Goal: Find specific page/section: Find specific page/section

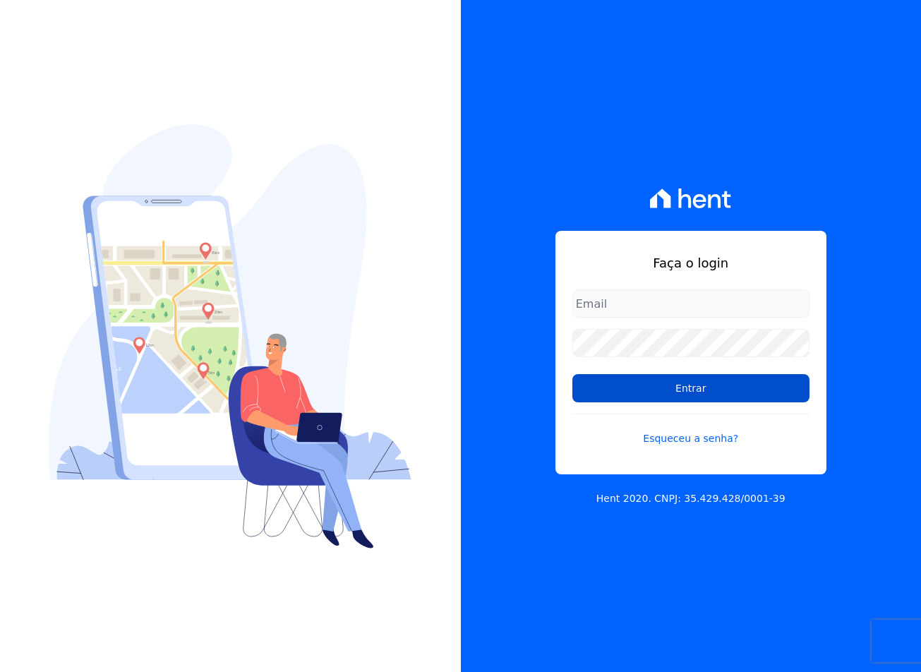
type input "[EMAIL_ADDRESS][DOMAIN_NAME]"
click at [721, 402] on input "Entrar" at bounding box center [690, 388] width 237 height 28
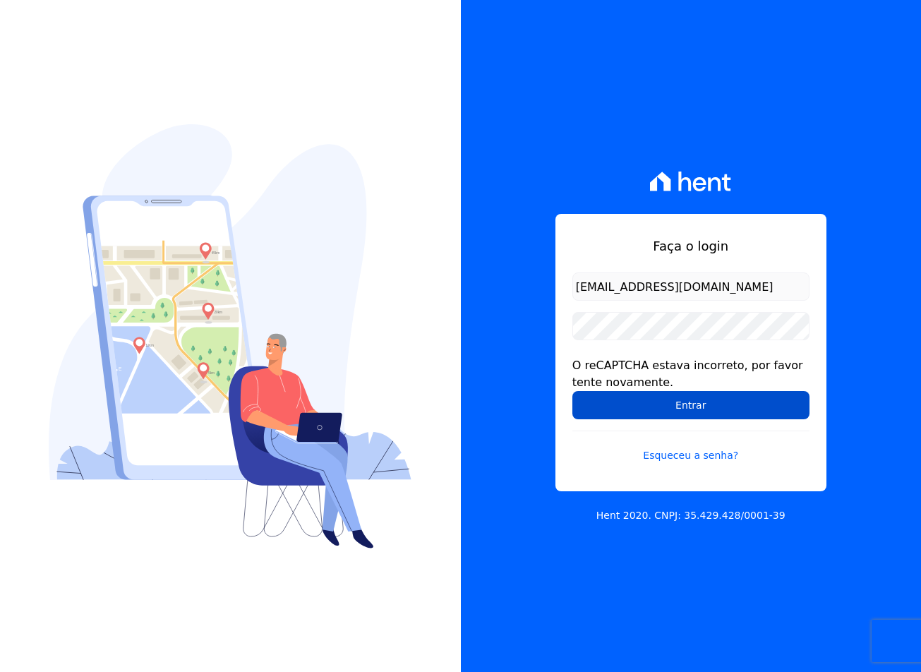
click at [648, 404] on input "Entrar" at bounding box center [690, 405] width 237 height 28
click at [740, 395] on input "Entrar" at bounding box center [690, 405] width 237 height 28
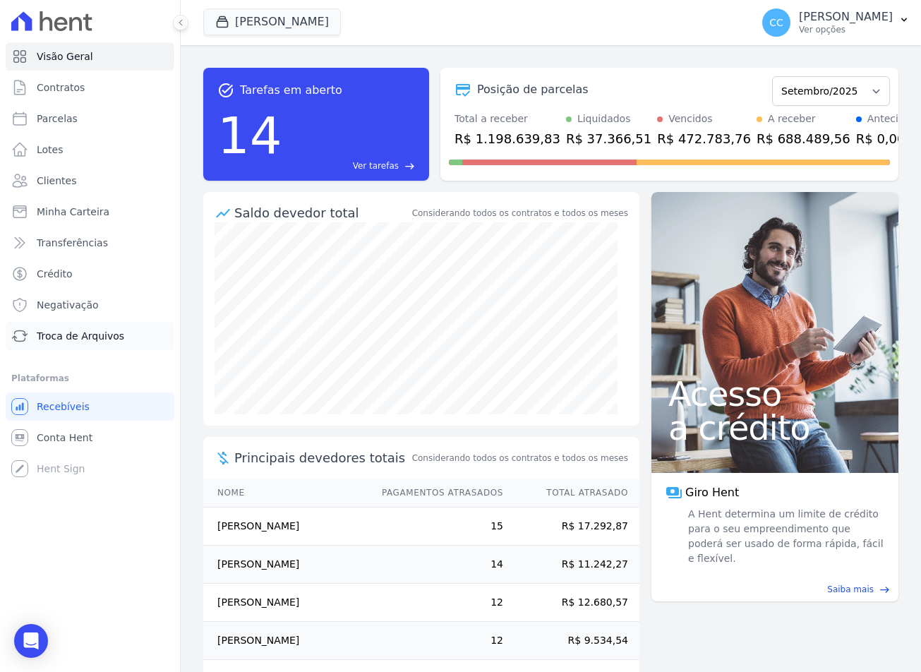
click at [46, 332] on span "Troca de Arquivos" at bounding box center [81, 336] width 88 height 14
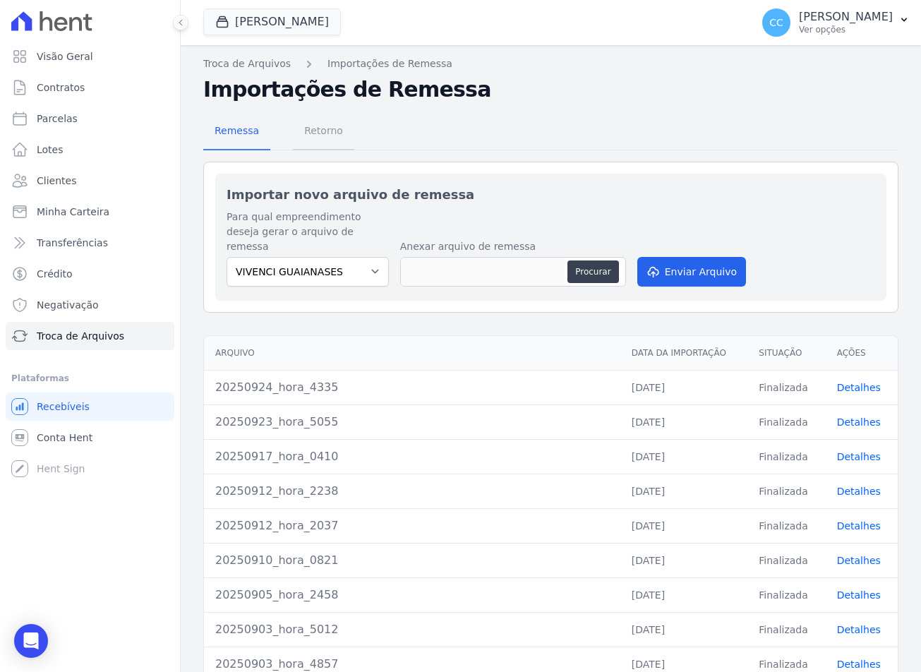
click at [330, 121] on span "Retorno" at bounding box center [324, 130] width 56 height 28
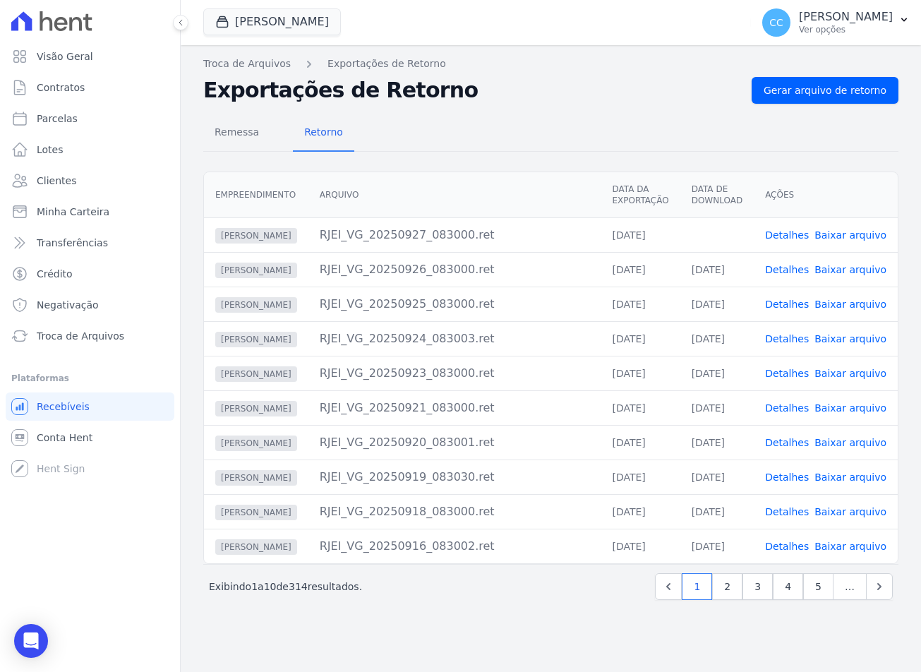
click at [851, 241] on span "Baixar arquivo" at bounding box center [851, 235] width 72 height 14
click at [841, 235] on link "Baixar arquivo" at bounding box center [851, 234] width 72 height 11
click at [304, 27] on button "Vivenci Guaianases" at bounding box center [272, 21] width 138 height 27
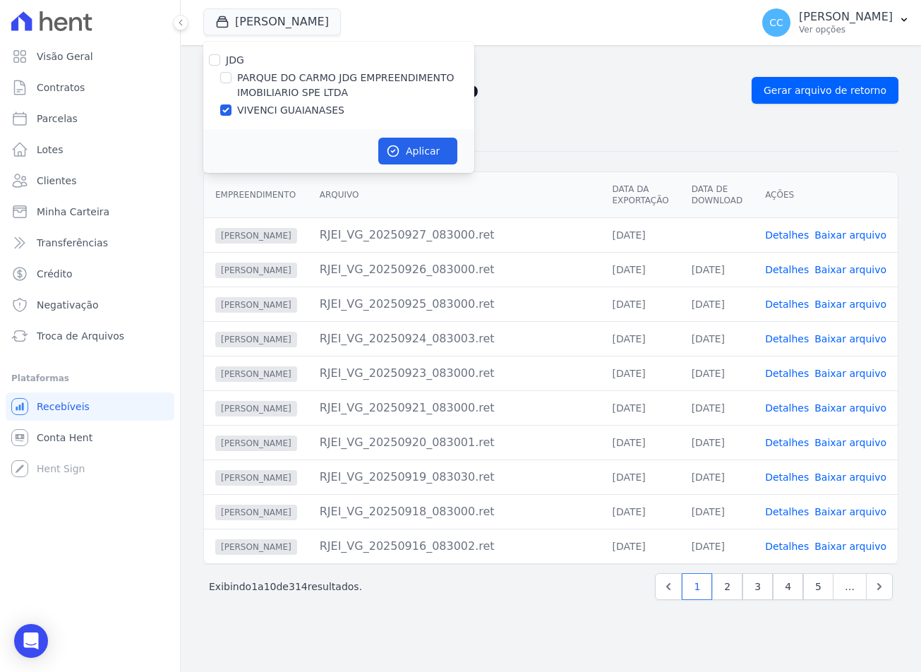
click at [311, 88] on label "PARQUE DO CARMO JDG EMPREENDIMENTO IMOBILIARIO SPE LTDA" at bounding box center [355, 86] width 237 height 30
click at [232, 83] on input "PARQUE DO CARMO JDG EMPREENDIMENTO IMOBILIARIO SPE LTDA" at bounding box center [225, 77] width 11 height 11
checkbox input "true"
click at [305, 120] on div "JDG PARQUE DO CARMO JDG EMPREENDIMENTO IMOBILIARIO SPE LTDA VIVENCI GUAIANASES" at bounding box center [338, 86] width 271 height 88
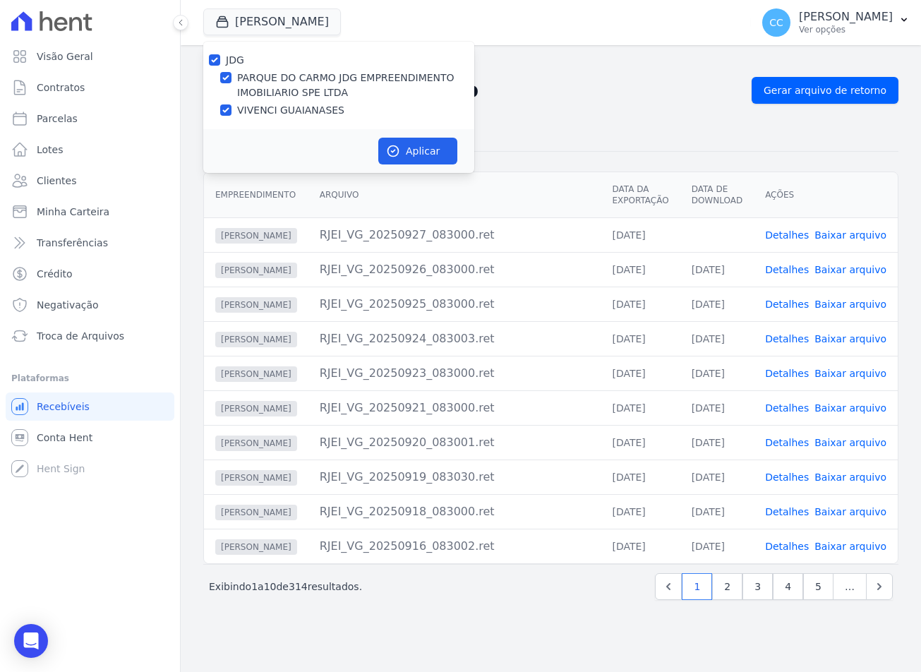
click at [305, 107] on label "VIVENCI GUAIANASES" at bounding box center [290, 110] width 107 height 15
click at [232, 107] on input "VIVENCI GUAIANASES" at bounding box center [225, 109] width 11 height 11
checkbox input "false"
click at [397, 143] on button "Aplicar" at bounding box center [417, 151] width 79 height 27
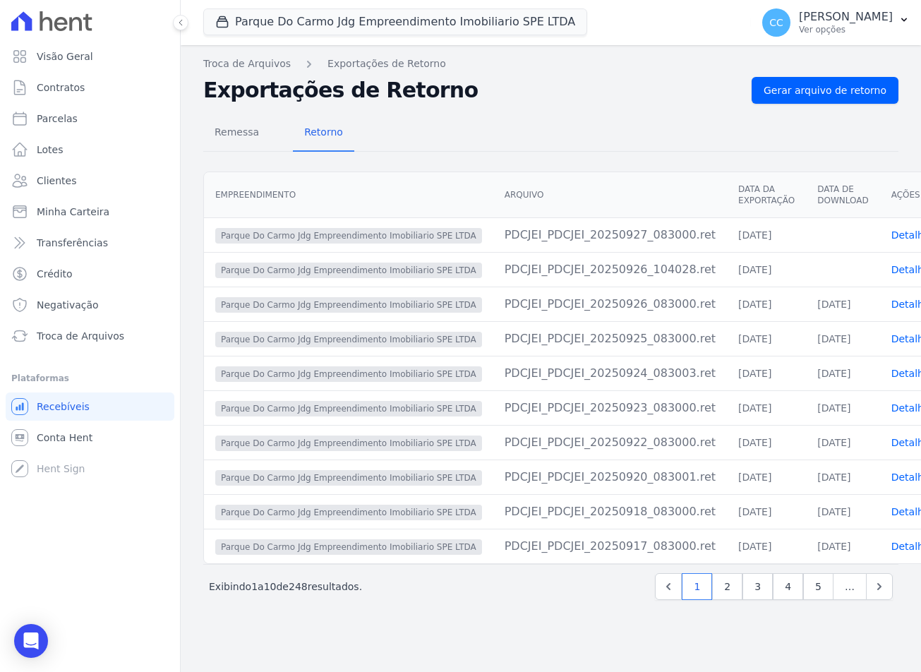
click at [595, 120] on div "Remessa Retorno" at bounding box center [550, 133] width 695 height 37
click at [47, 130] on link "Parcelas" at bounding box center [90, 118] width 169 height 28
select select
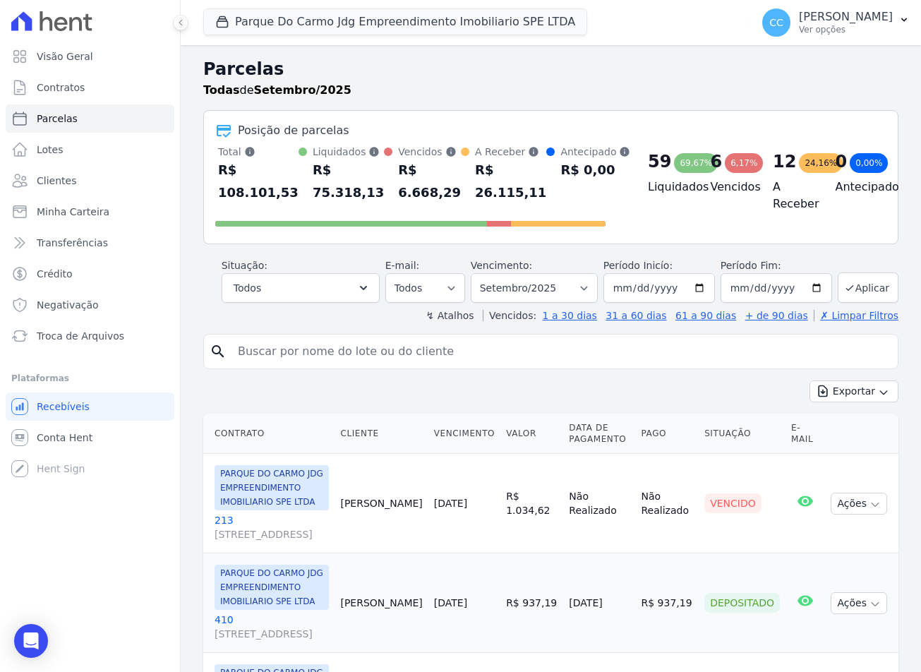
click at [320, 344] on input "search" at bounding box center [560, 351] width 663 height 28
type input "brenda de alencar"
select select
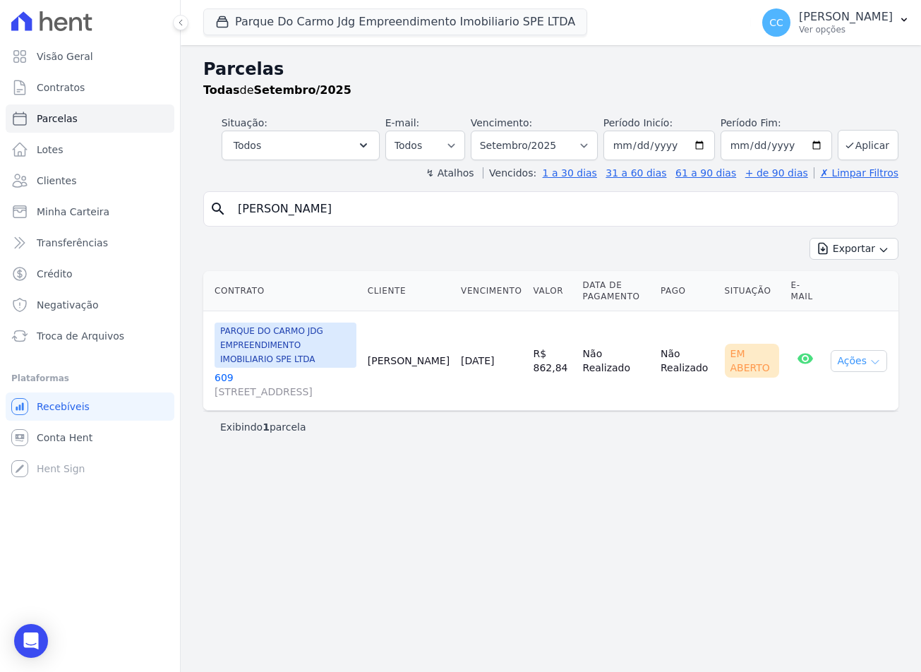
click at [869, 352] on button "Ações" at bounding box center [859, 361] width 56 height 22
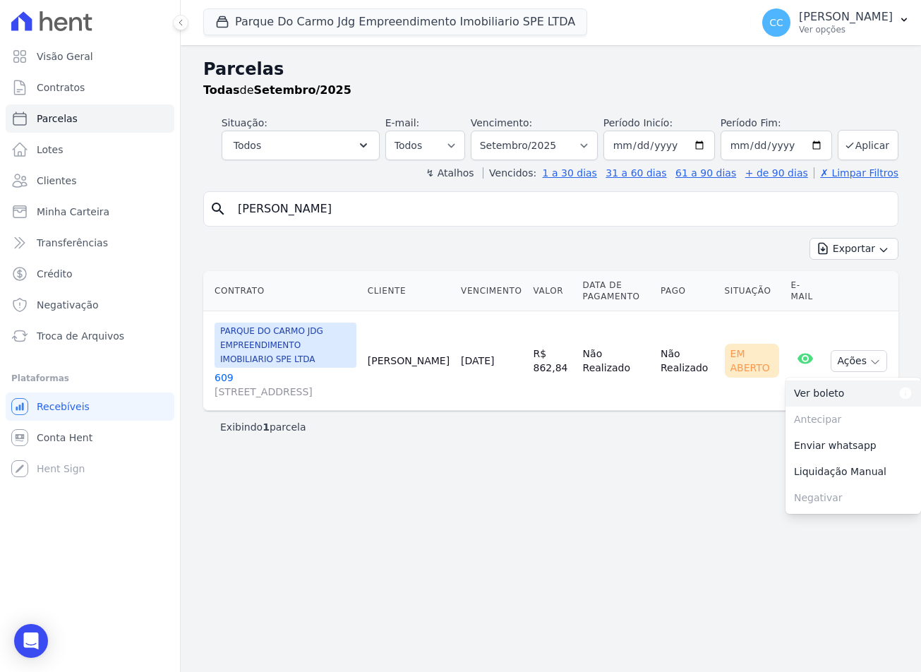
click at [811, 394] on link "Ver boleto Para visualizar o boleto digite os 5 primeiros dígitos do seu CPF" at bounding box center [854, 393] width 136 height 26
click at [221, 371] on link "609 Avenida São Gabriel, 201, CONJ 802/803 SALA 02, Jardim Paulista" at bounding box center [286, 385] width 142 height 28
